Goal: Find specific page/section: Find specific page/section

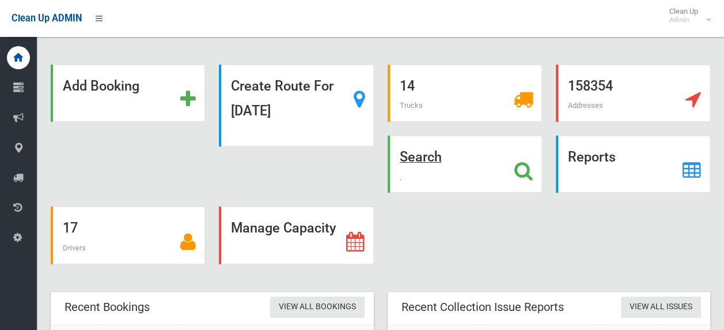
click at [521, 167] on icon at bounding box center [523, 171] width 18 height 20
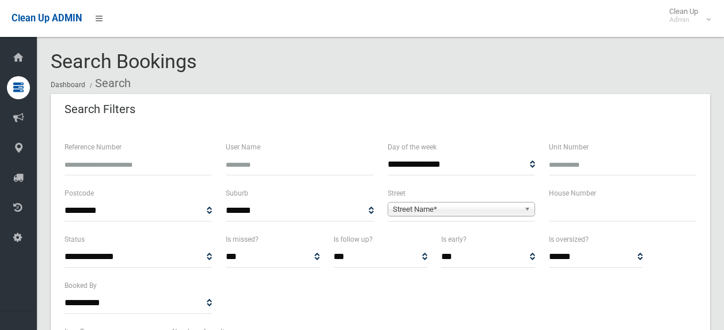
select select
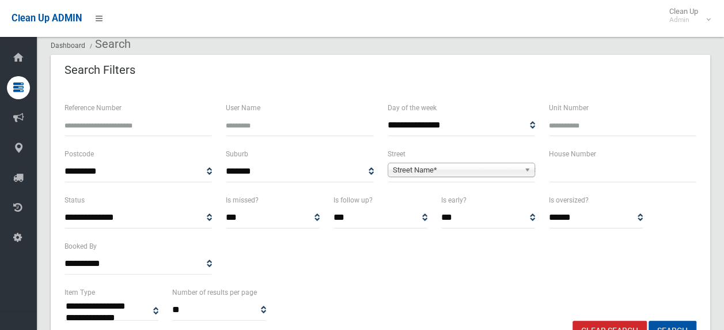
scroll to position [58, 0]
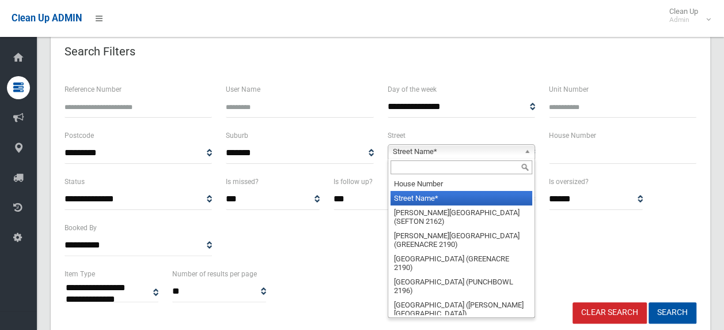
click at [445, 151] on span "Street Name*" at bounding box center [456, 152] width 127 height 14
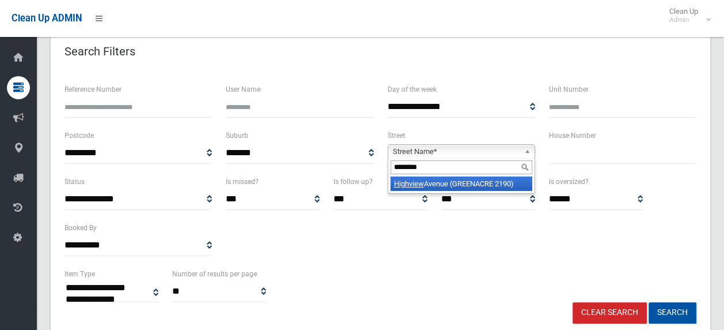
type input "********"
click at [460, 183] on li "Highview Avenue (GREENACRE 2190)" at bounding box center [462, 183] width 142 height 14
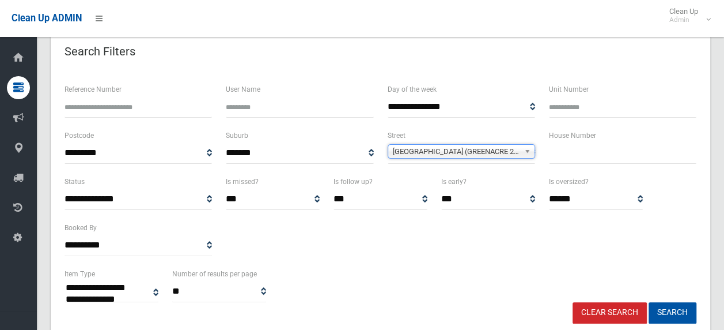
click at [557, 153] on input "text" at bounding box center [622, 152] width 147 height 21
type input "**"
click at [649, 302] on button "Search" at bounding box center [673, 312] width 48 height 21
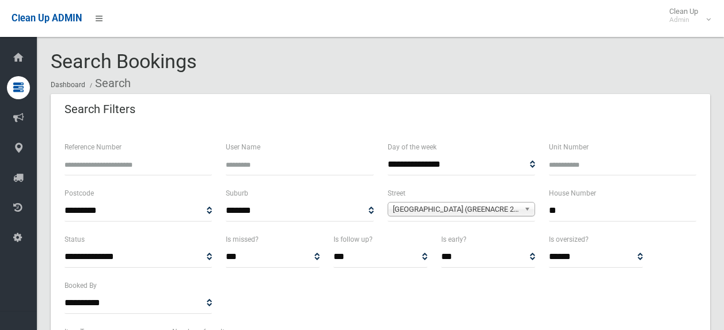
select select
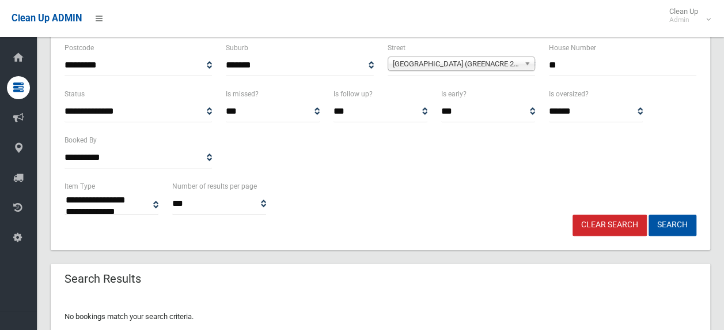
scroll to position [180, 0]
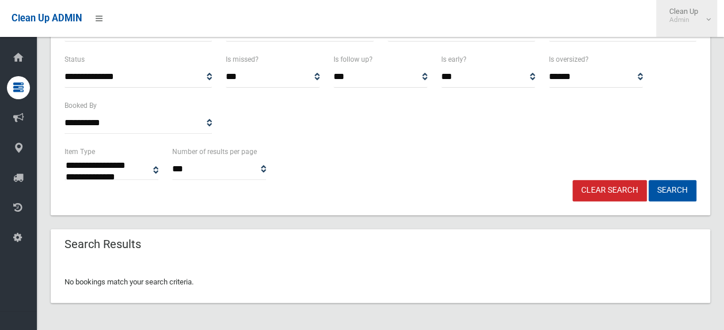
click at [689, 7] on span "Clean Up Admin" at bounding box center [687, 15] width 46 height 17
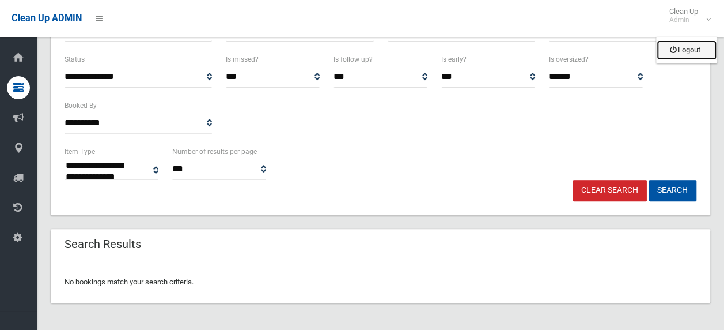
drag, startPoint x: 692, startPoint y: 47, endPoint x: 649, endPoint y: 6, distance: 60.3
click at [692, 47] on link "Logout" at bounding box center [687, 50] width 60 height 20
